Goal: Task Accomplishment & Management: Use online tool/utility

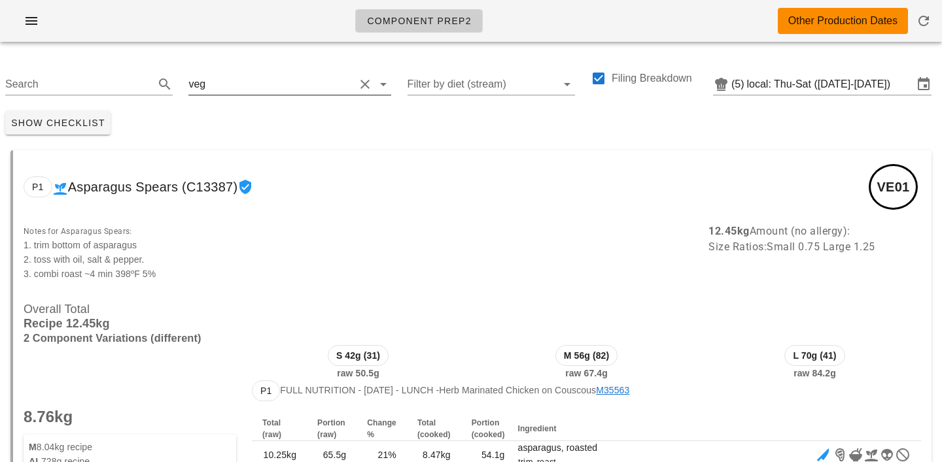
click at [221, 86] on input "text" at bounding box center [281, 84] width 147 height 21
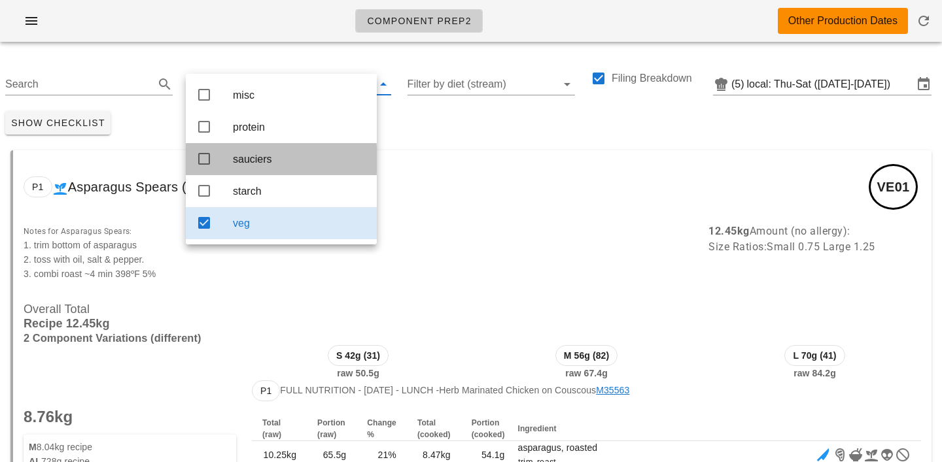
click at [251, 163] on div "sauciers" at bounding box center [299, 159] width 133 height 12
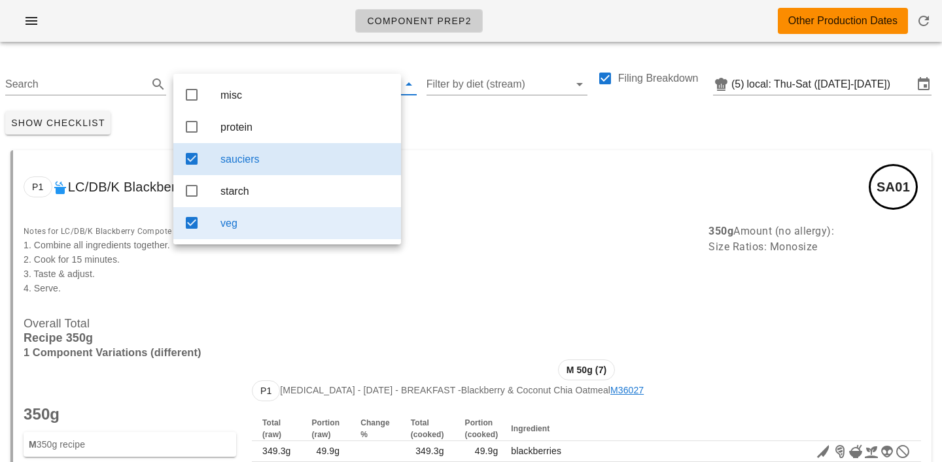
click at [309, 230] on div "veg" at bounding box center [305, 223] width 170 height 12
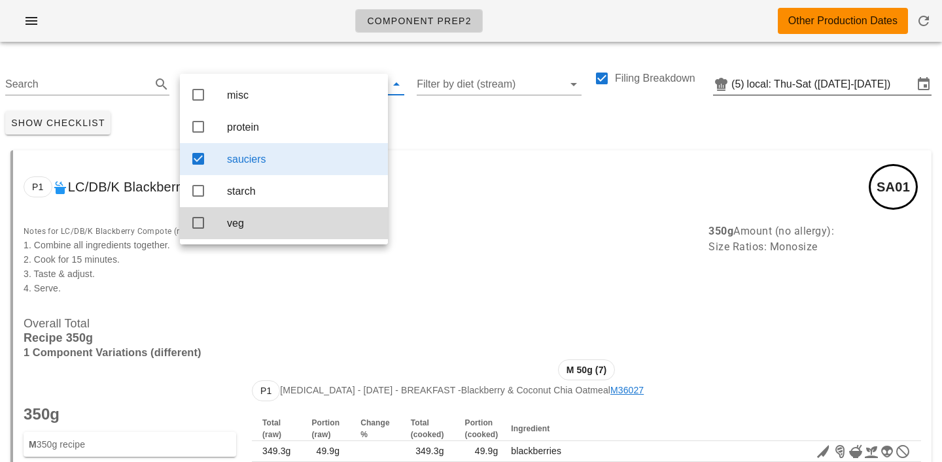
click at [801, 73] on div "(5) local: Thu-Sat ([DATE]-[DATE])" at bounding box center [822, 80] width 229 height 29
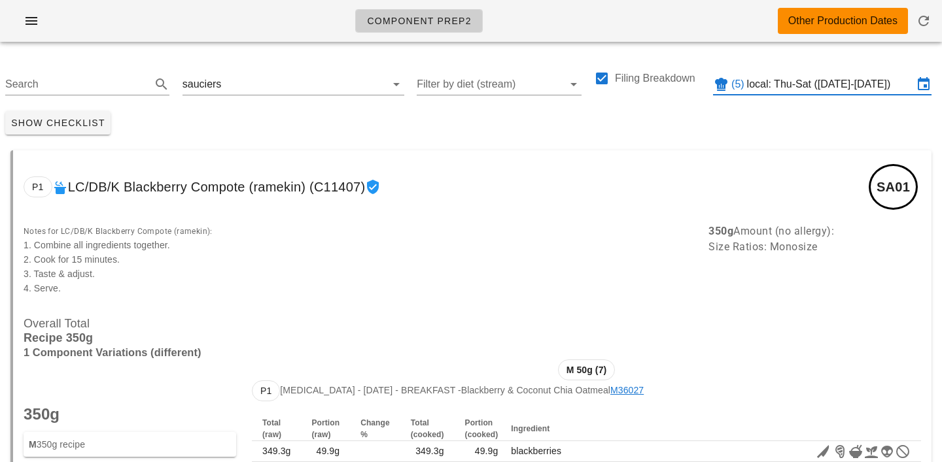
click at [804, 89] on input "local: Thu-Sat ([DATE]-[DATE])" at bounding box center [830, 84] width 166 height 21
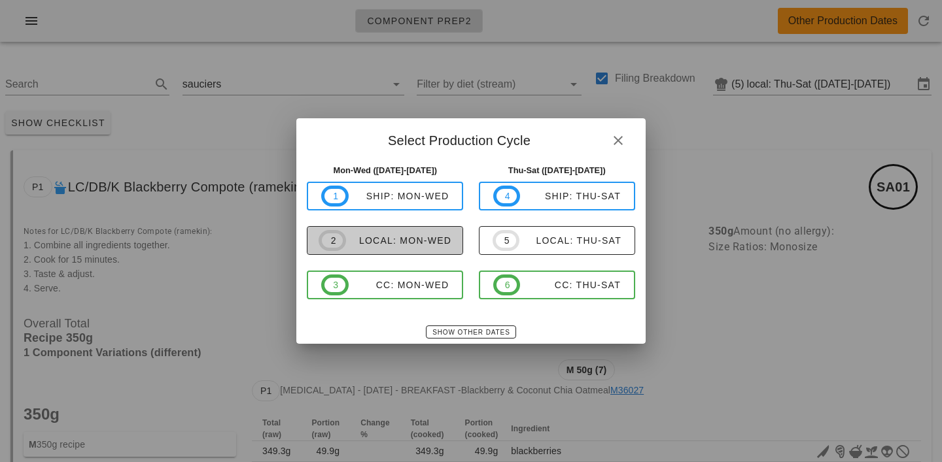
click at [411, 249] on span "2 local: Mon-Wed" at bounding box center [385, 240] width 133 height 21
type input "local: Mon-Wed ([DATE]-[DATE])"
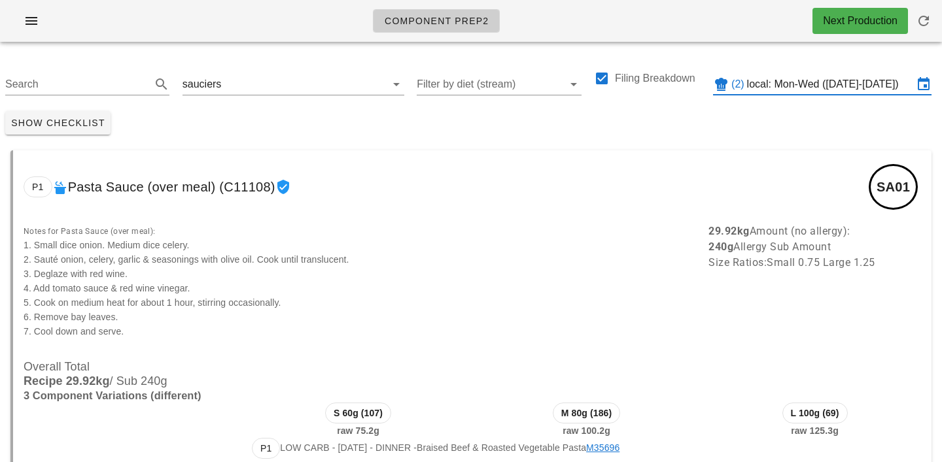
click at [321, 135] on div "Show Checklist" at bounding box center [471, 123] width 942 height 34
click at [242, 80] on input "text" at bounding box center [295, 84] width 143 height 21
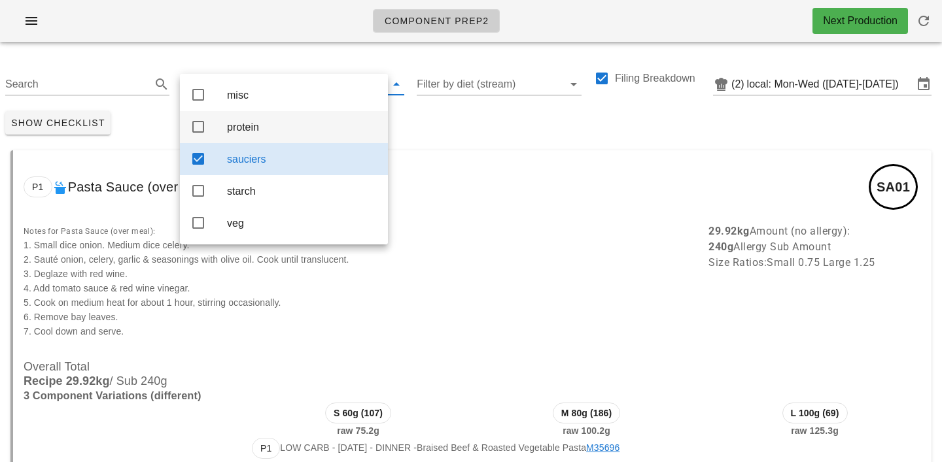
click at [249, 130] on div "protein" at bounding box center [302, 127] width 150 height 12
click at [335, 154] on div "sauciers" at bounding box center [302, 159] width 150 height 28
